Goal: Navigation & Orientation: Find specific page/section

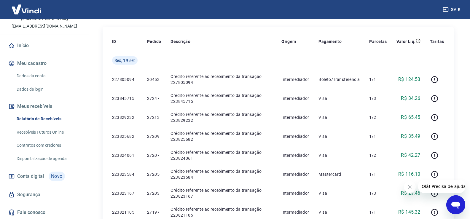
scroll to position [89, 0]
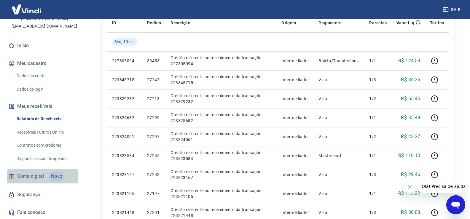
click at [35, 178] on span "Conta digital" at bounding box center [30, 176] width 27 height 8
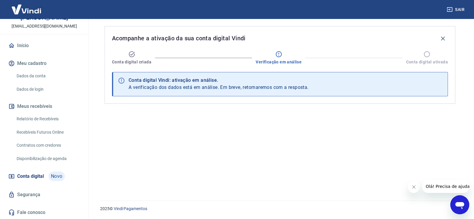
click at [412, 187] on icon "Fechar mensagem da empresa" at bounding box center [413, 187] width 5 height 5
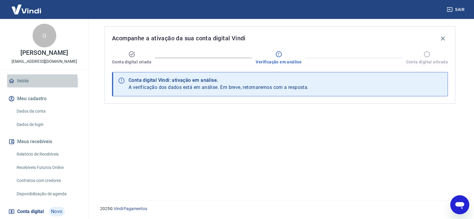
click at [21, 83] on link "Início" at bounding box center [44, 80] width 74 height 13
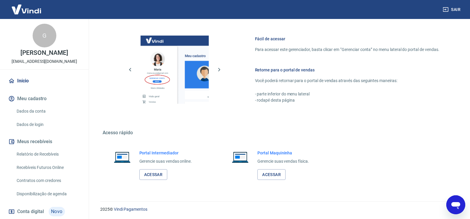
scroll to position [348, 0]
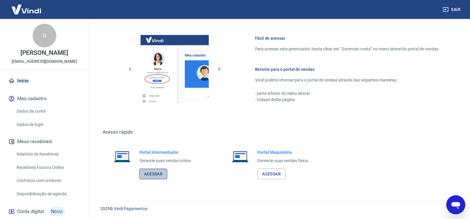
click at [155, 171] on link "Acessar" at bounding box center [153, 174] width 28 height 11
